Goal: Task Accomplishment & Management: Complete application form

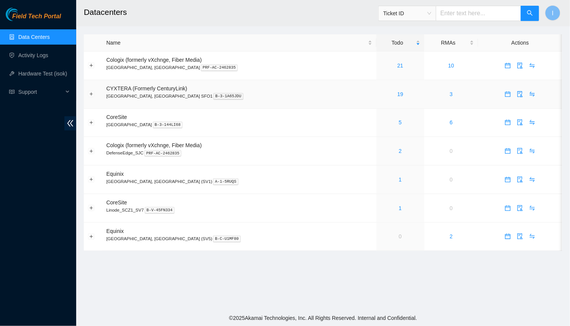
click at [397, 93] on link "19" at bounding box center [400, 94] width 6 height 6
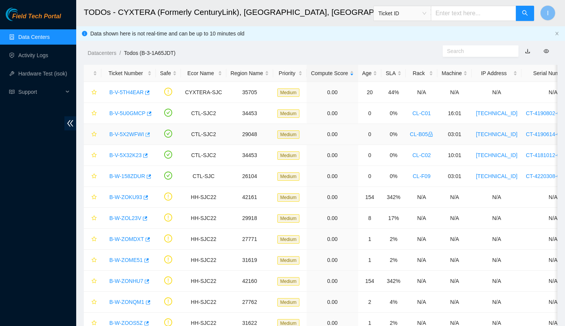
click at [146, 133] on icon "button" at bounding box center [148, 134] width 5 height 4
click at [62, 70] on link "Hardware Test (isok)" at bounding box center [42, 73] width 49 height 6
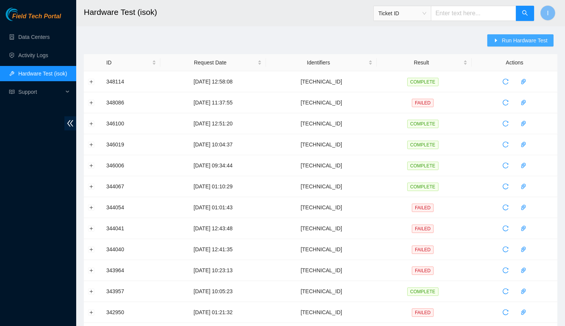
click at [521, 39] on span "Run Hardware Test" at bounding box center [525, 40] width 46 height 8
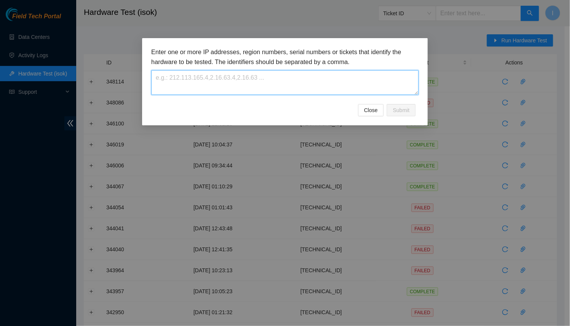
click at [374, 83] on textarea at bounding box center [284, 82] width 267 height 25
paste textarea "23.50.49.37"
type textarea "23.50.49.37"
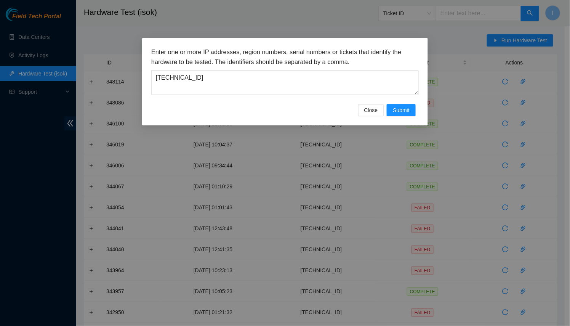
click at [418, 112] on div "Close Submit" at bounding box center [284, 110] width 267 height 12
click at [405, 113] on span "Submit" at bounding box center [401, 110] width 17 height 8
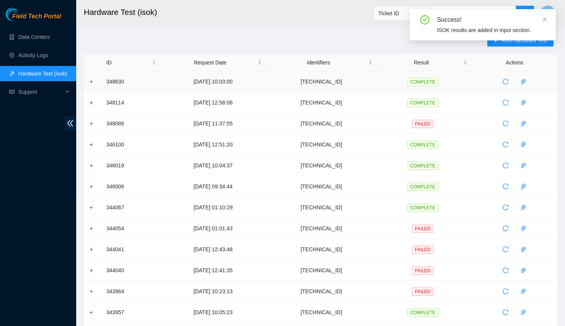
click at [94, 82] on td at bounding box center [93, 81] width 18 height 21
click at [93, 81] on button "Expand row" at bounding box center [91, 81] width 6 height 6
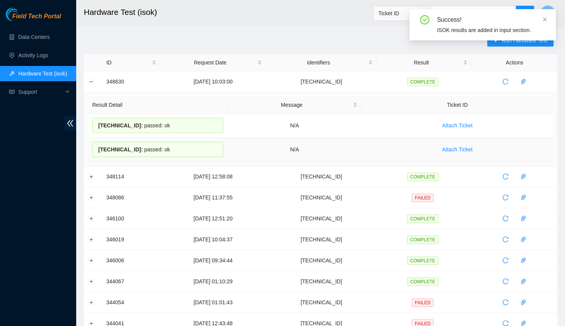
drag, startPoint x: 97, startPoint y: 127, endPoint x: 182, endPoint y: 155, distance: 89.1
click at [182, 155] on tbody "23.50.49.37 : passed: ok N/A Attach Ticket 23.50.49.36 : passed: ok N/A Attach …" at bounding box center [320, 138] width 465 height 48
copy tbody "23.50.49.37 : passed: ok N/A Attach Ticket 23.50.49.36 : passed: ok"
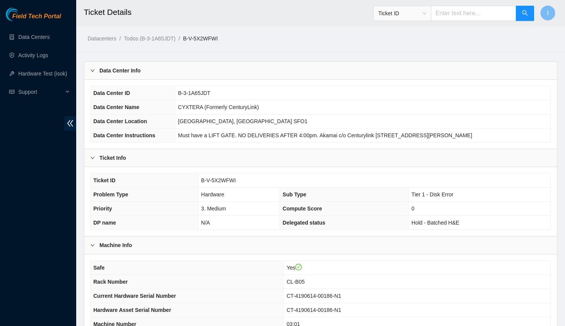
scroll to position [69, 0]
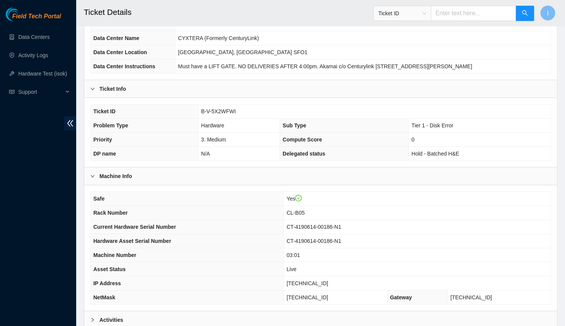
click at [277, 241] on th "Hardware Asset Serial Number" at bounding box center [187, 241] width 193 height 14
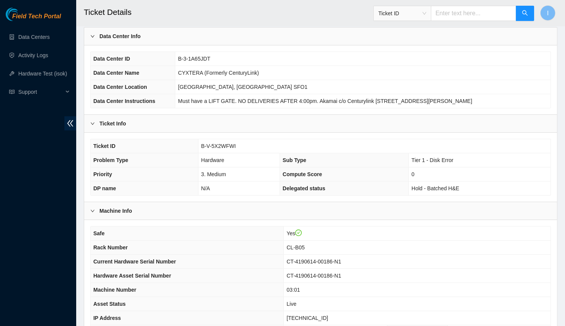
scroll to position [0, 0]
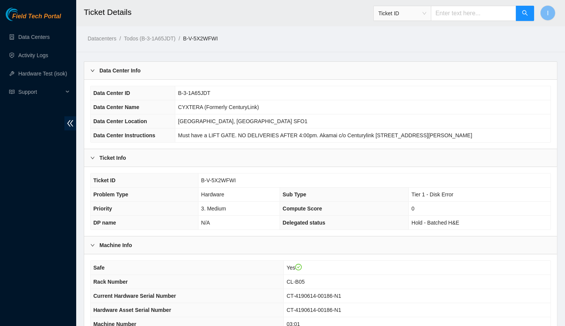
click at [287, 74] on div "Data Center Info" at bounding box center [320, 71] width 473 height 18
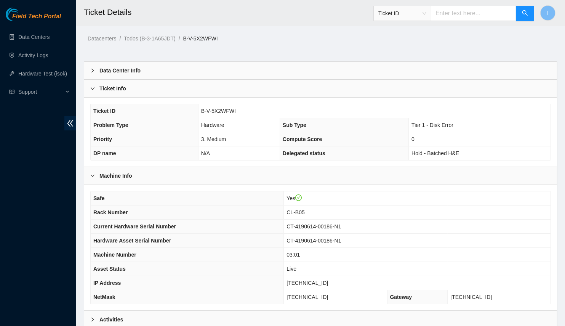
scroll to position [75, 0]
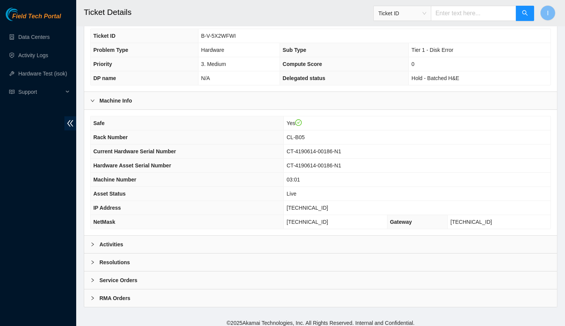
click at [319, 235] on div "Activities" at bounding box center [320, 244] width 473 height 18
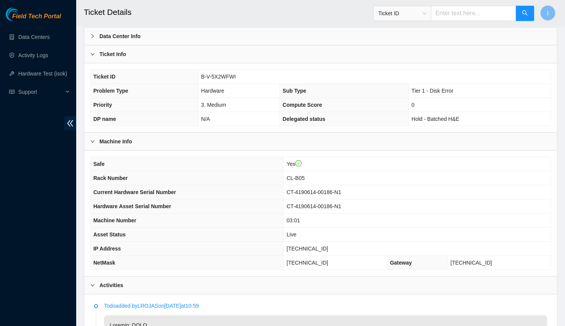
scroll to position [104, 0]
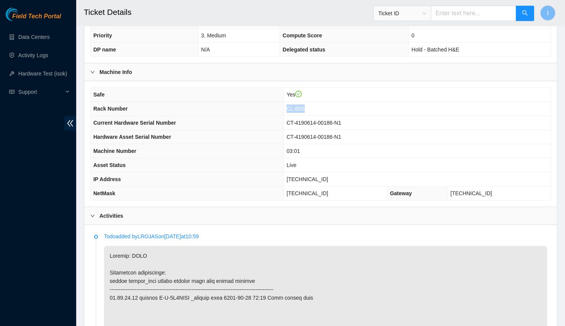
drag, startPoint x: 311, startPoint y: 110, endPoint x: 341, endPoint y: 107, distance: 29.9
click at [341, 107] on tr "Rack Number CL-B05" at bounding box center [321, 109] width 460 height 14
click at [341, 107] on td "CL-B05" at bounding box center [417, 109] width 267 height 14
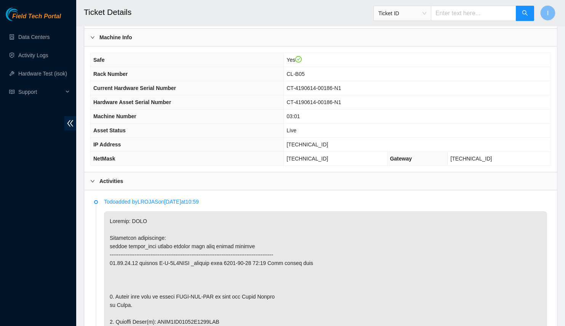
scroll to position [208, 0]
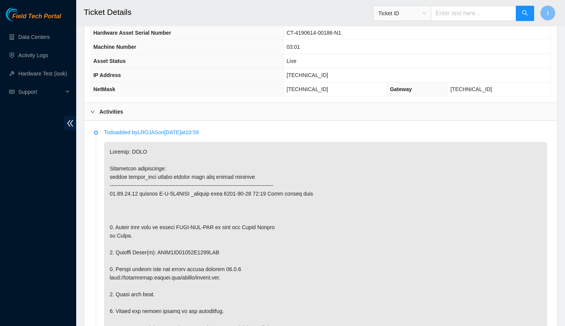
click at [445, 40] on td "03:01" at bounding box center [417, 47] width 267 height 14
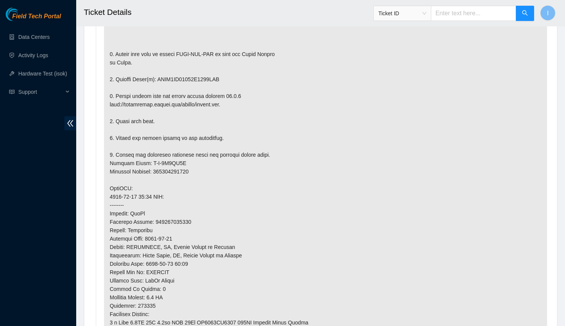
scroll to position [346, 0]
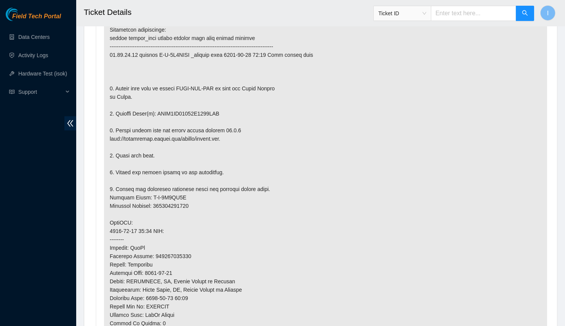
click at [173, 108] on p at bounding box center [325, 251] width 443 height 497
copy p "WFKA1PP60000K1390ELR"
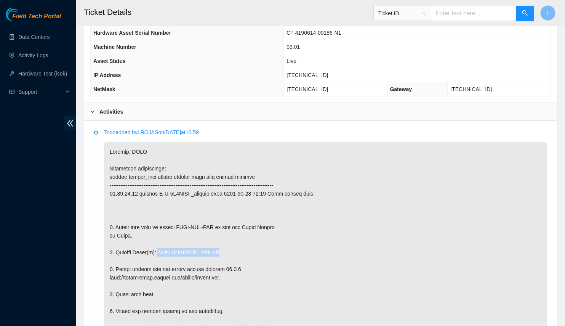
scroll to position [138, 0]
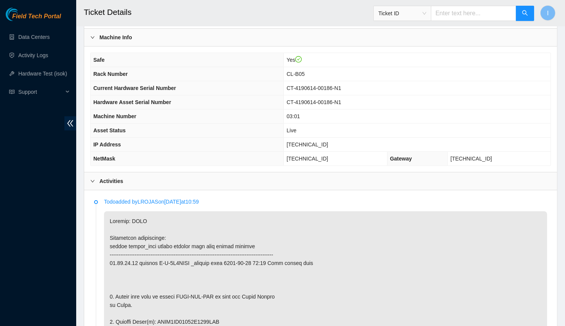
click at [100, 85] on span "Current Hardware Serial Number" at bounding box center [134, 88] width 83 height 6
click at [100, 73] on span "Rack Number" at bounding box center [110, 74] width 34 height 6
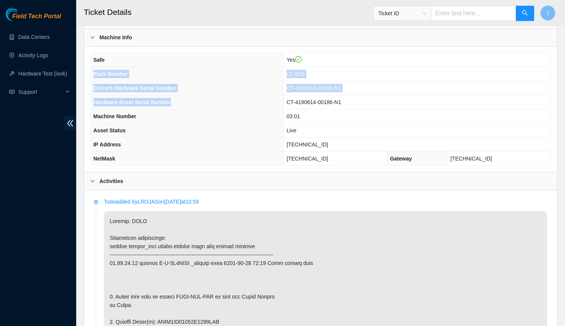
scroll to position [208, 0]
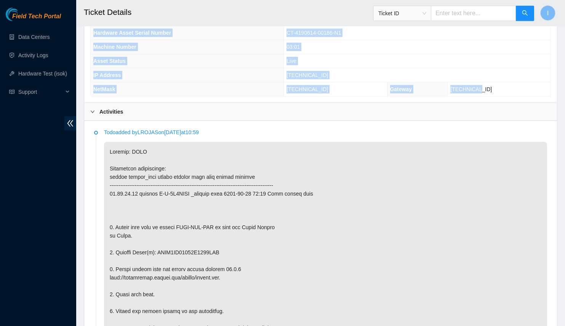
drag, startPoint x: 100, startPoint y: 73, endPoint x: 507, endPoint y: 84, distance: 407.0
click at [507, 84] on tbody "Safe Yes Rack Number CL-B05 Current Hardware Serial Number CT-4190614-00186-N1 …" at bounding box center [321, 40] width 460 height 112
copy tbody "Rack Number CL-B05 Current Hardware Serial Number CT-4190614-00186-N1 Hardware …"
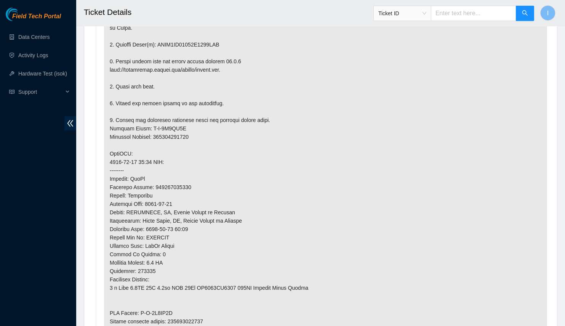
scroll to position [485, 0]
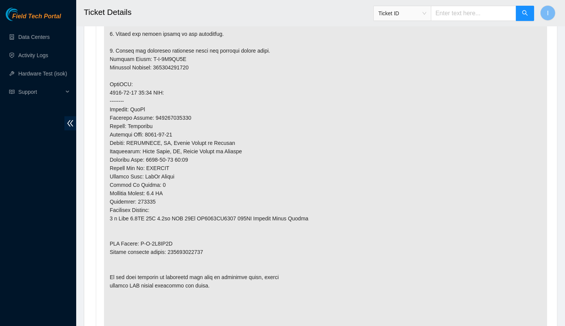
click at [185, 246] on p at bounding box center [325, 113] width 443 height 497
copy p "463470062711"
click at [200, 71] on p at bounding box center [325, 113] width 443 height 497
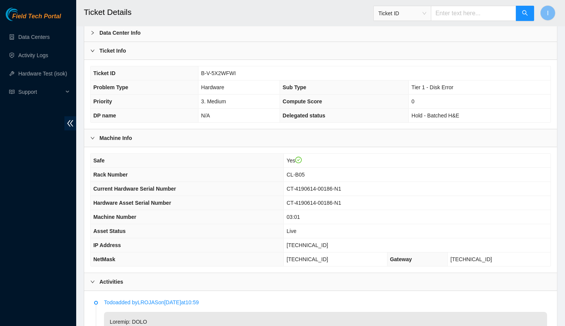
scroll to position [72, 0]
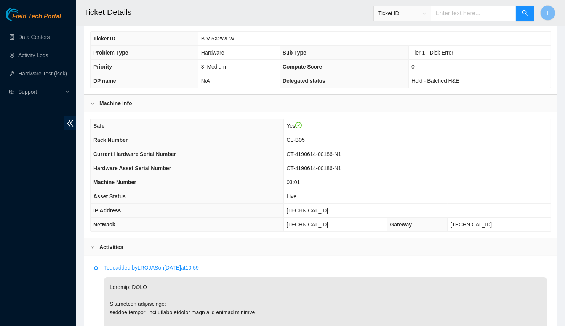
click at [329, 217] on td "255.255.255.0" at bounding box center [335, 224] width 103 height 14
click at [326, 207] on span "23.50.49.37" at bounding box center [307, 210] width 42 height 6
copy span "23.50.49.37"
click at [320, 217] on td "255.255.255.0" at bounding box center [335, 224] width 103 height 14
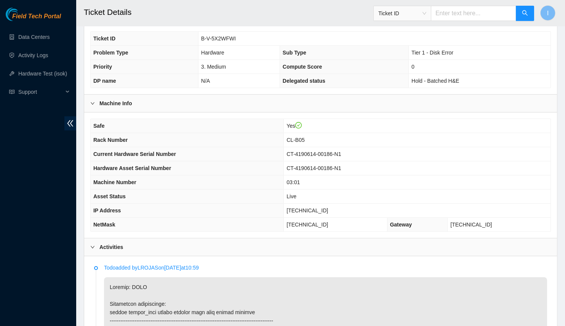
drag, startPoint x: 322, startPoint y: 133, endPoint x: 322, endPoint y: 141, distance: 7.6
click at [322, 134] on td "CL-B05" at bounding box center [417, 140] width 267 height 14
click at [322, 141] on td "CL-B05" at bounding box center [417, 140] width 267 height 14
click at [304, 139] on span "CL-B05" at bounding box center [295, 140] width 18 height 6
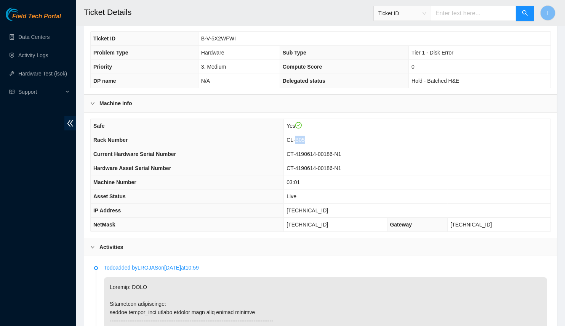
copy span "B05"
click at [304, 139] on span "CL-B05" at bounding box center [295, 140] width 18 height 6
copy span "CL-B05"
click at [300, 179] on span "03:01" at bounding box center [292, 182] width 13 height 6
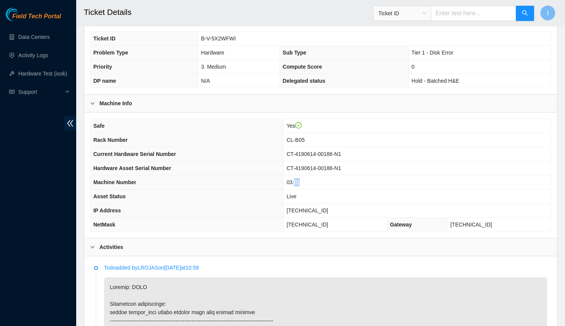
click at [300, 179] on span "03:01" at bounding box center [292, 182] width 13 height 6
copy span "03:01"
click at [326, 207] on span "23.50.49.37" at bounding box center [307, 210] width 42 height 6
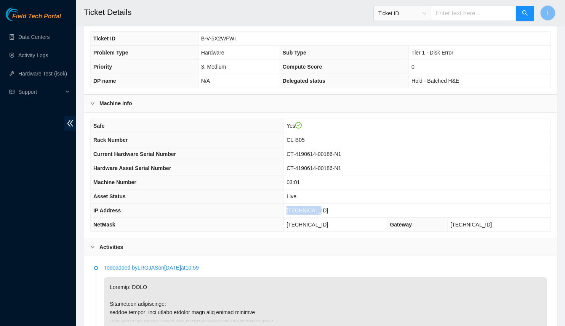
copy span "23.50.49.37"
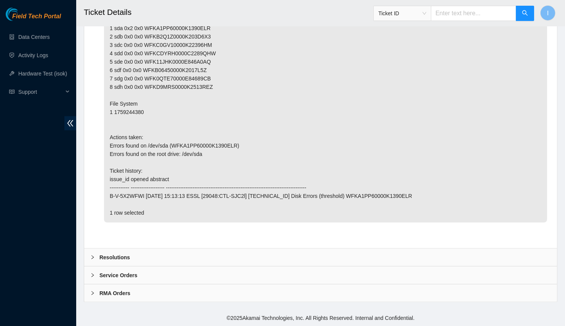
click at [141, 252] on div "Resolutions" at bounding box center [320, 257] width 473 height 18
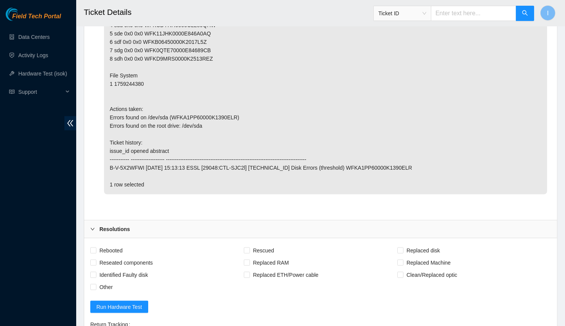
scroll to position [1889, 0]
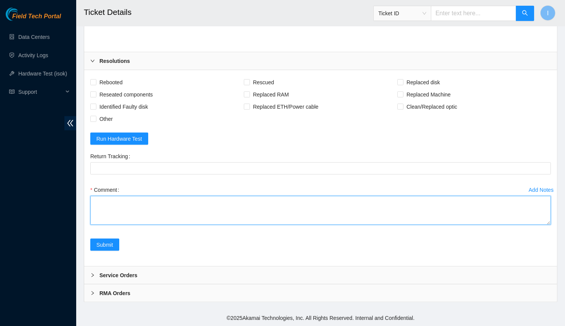
click at [234, 214] on textarea "Comment" at bounding box center [320, 210] width 461 height 29
paste textarea "B-V-5X2WFWI Spoke with NOCC; safe and unlocked rids Replaced drive OLD WFKA1PP6…"
drag, startPoint x: 545, startPoint y: 222, endPoint x: 564, endPoint y: 307, distance: 87.0
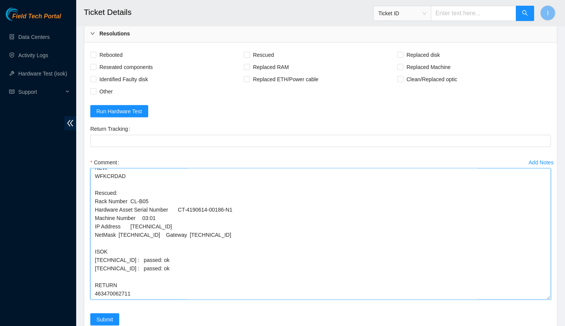
drag, startPoint x: 546, startPoint y: 223, endPoint x: 555, endPoint y: 326, distance: 102.9
click at [555, 325] on div "Rebooted Rescued Replaced disk Reseated components Replaced RAM Replaced Machin…" at bounding box center [320, 192] width 473 height 298
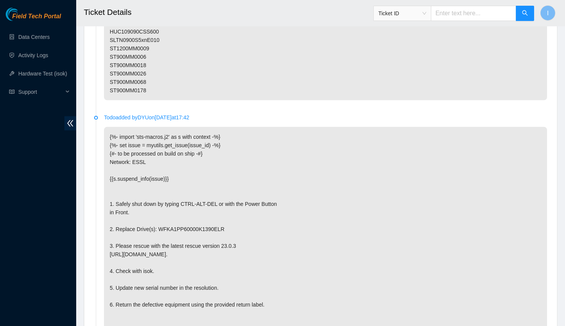
scroll to position [953, 0]
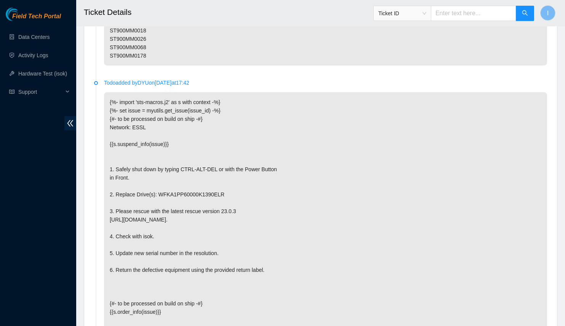
click at [175, 214] on p "{%- import 'sts-macros.j2' as s with context -%} {%- set issue = myutils.get_is…" at bounding box center [325, 232] width 443 height 280
copy p "WFKA1PP60000K1390ELR"
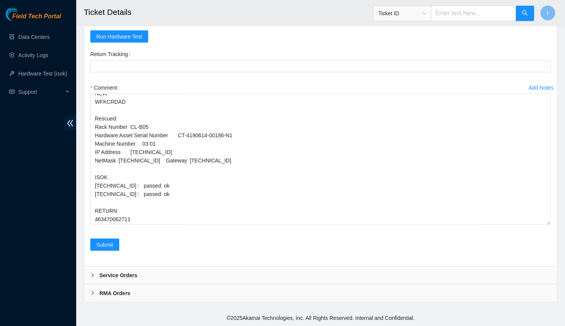
scroll to position [0, 0]
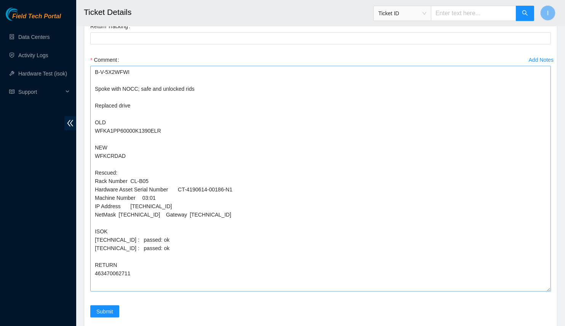
drag, startPoint x: 549, startPoint y: 222, endPoint x: 476, endPoint y: 258, distance: 81.6
click at [551, 305] on div "Add Notes Comment B-V-5X2WFWI Spoke with NOCC; safe and unlocked rids Replaced …" at bounding box center [320, 179] width 467 height 251
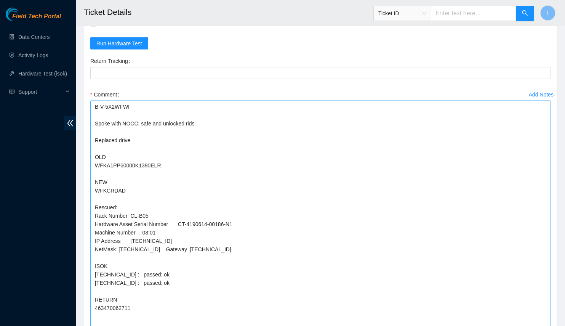
scroll to position [1991, 0]
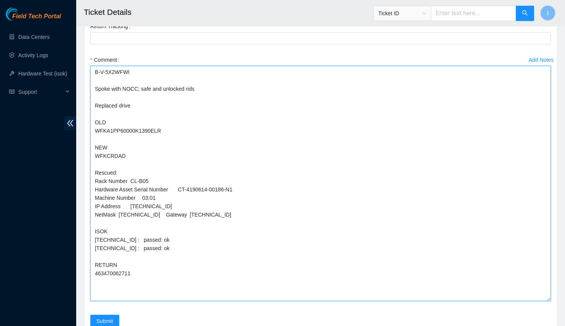
drag, startPoint x: 93, startPoint y: 114, endPoint x: 83, endPoint y: 96, distance: 20.6
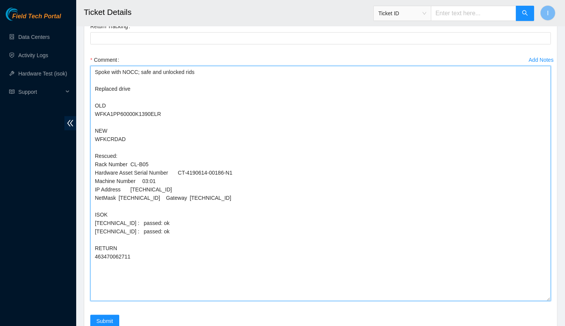
scroll to position [2026, 0]
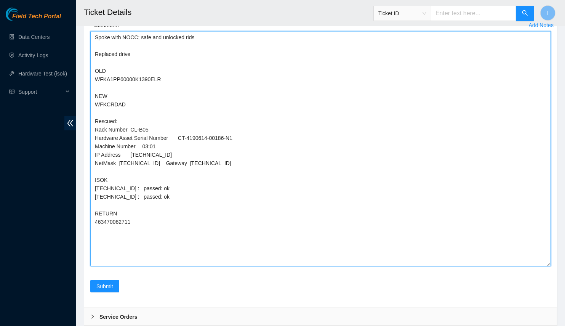
type textarea "Spoke with NOCC; safe and unlocked rids Replaced drive OLD WFKA1PP60000K1390ELR…"
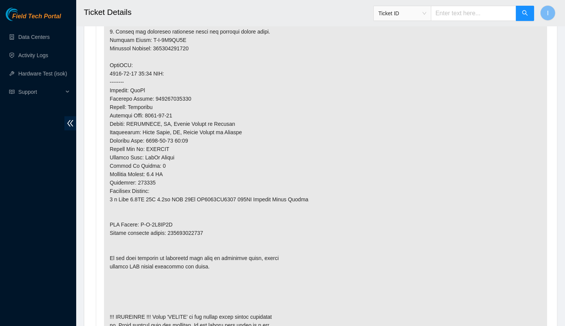
scroll to position [538, 0]
